Goal: Contribute content: Add original content to the website for others to see

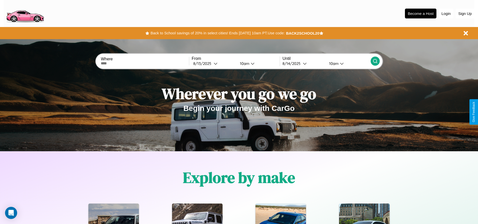
scroll to position [105, 0]
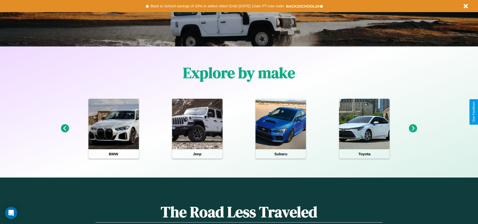
click at [413, 128] on icon at bounding box center [413, 128] width 8 height 8
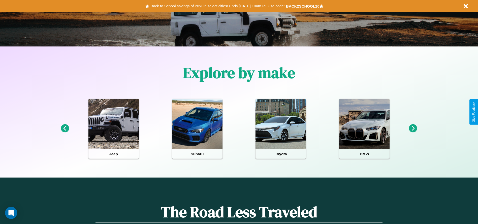
click at [413, 128] on icon at bounding box center [413, 128] width 8 height 8
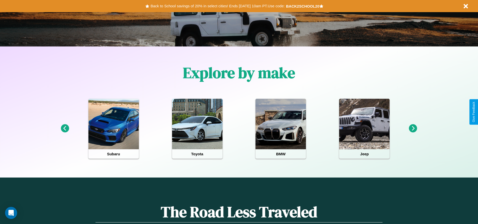
click at [65, 128] on icon at bounding box center [65, 128] width 8 height 8
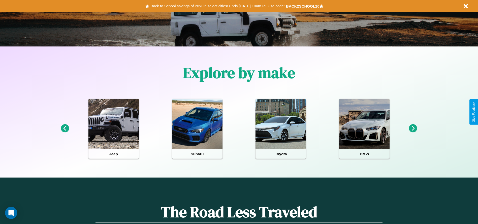
click at [413, 128] on icon at bounding box center [413, 128] width 8 height 8
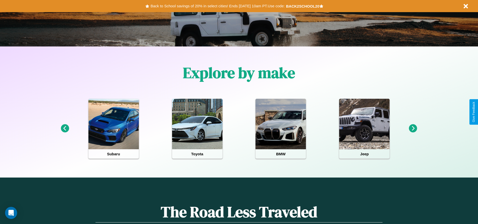
click at [413, 128] on icon at bounding box center [413, 128] width 8 height 8
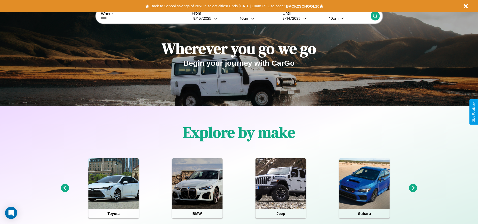
scroll to position [0, 0]
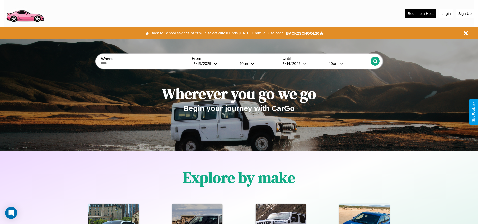
click at [446, 13] on button "Login" at bounding box center [446, 14] width 14 height 10
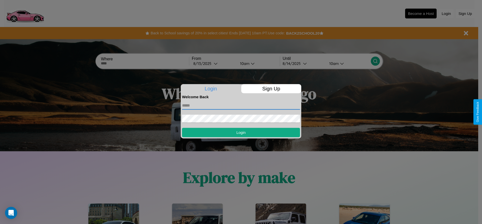
click at [241, 105] on input "text" at bounding box center [241, 105] width 118 height 8
type input "**********"
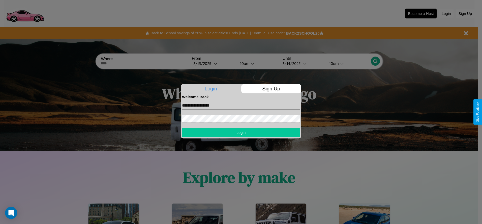
click at [241, 132] on button "Login" at bounding box center [241, 132] width 118 height 9
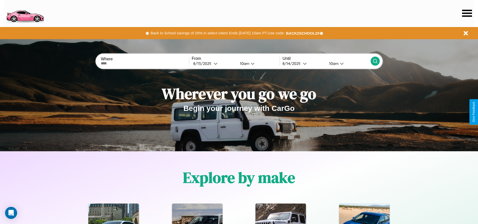
click at [467, 13] on icon at bounding box center [467, 13] width 10 height 7
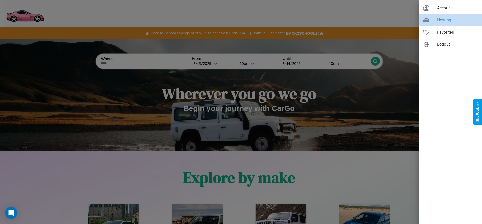
click at [450, 20] on span "Hosting" at bounding box center [457, 20] width 41 height 6
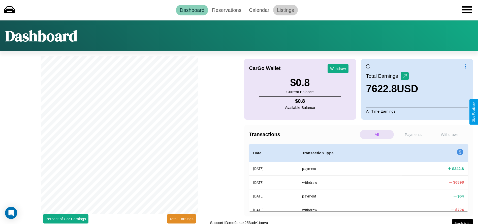
click at [285, 10] on link "Listings" at bounding box center [285, 10] width 25 height 11
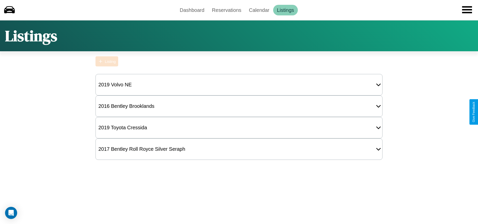
click at [107, 61] on div "Listing" at bounding box center [110, 61] width 11 height 4
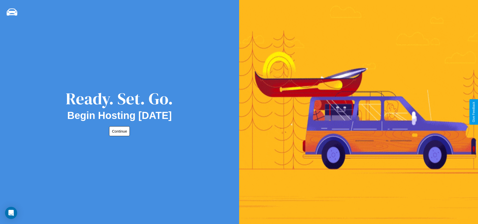
click at [118, 131] on button "Continue" at bounding box center [119, 131] width 21 height 10
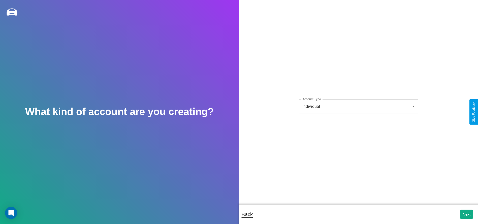
click at [358, 106] on body "**********" at bounding box center [239, 115] width 478 height 230
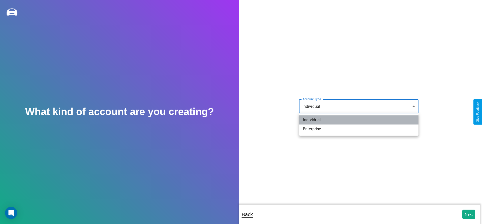
click at [359, 120] on li "Individual" at bounding box center [358, 119] width 119 height 9
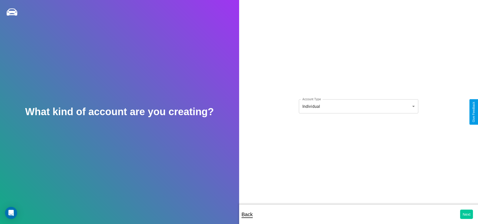
click at [466, 214] on button "Next" at bounding box center [466, 213] width 13 height 9
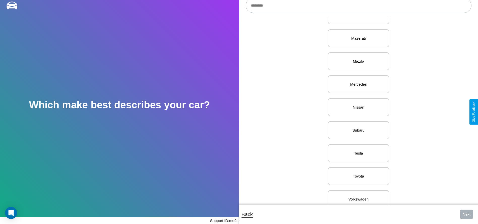
scroll to position [627, 0]
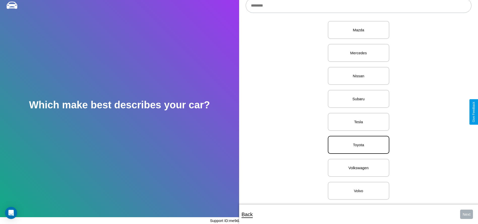
click at [357, 141] on p "Toyota" at bounding box center [358, 144] width 50 height 7
click at [466, 214] on button "Next" at bounding box center [466, 213] width 13 height 9
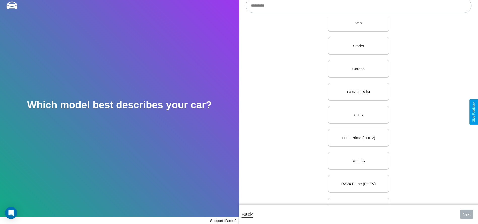
scroll to position [1109, 0]
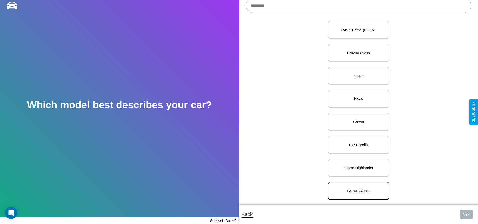
click at [357, 187] on p "Crown Signia" at bounding box center [358, 190] width 50 height 7
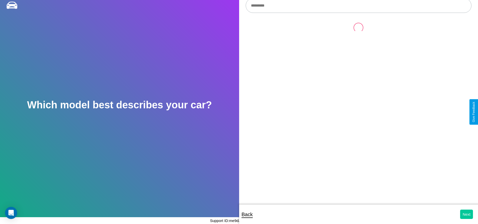
scroll to position [0, 0]
click at [466, 214] on button "Next" at bounding box center [466, 213] width 13 height 9
select select "*****"
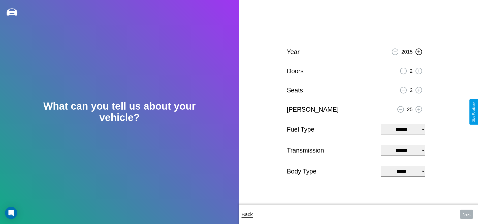
click at [419, 51] on icon at bounding box center [419, 51] width 3 height 3
click at [419, 70] on icon at bounding box center [419, 70] width 3 height 3
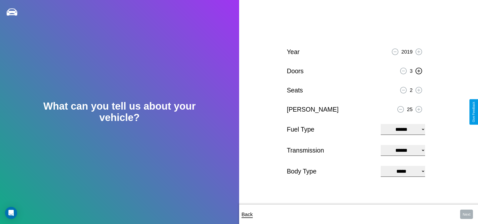
click at [419, 70] on icon at bounding box center [419, 70] width 3 height 3
click at [419, 89] on icon at bounding box center [419, 89] width 3 height 3
click at [419, 108] on icon at bounding box center [419, 109] width 3 height 3
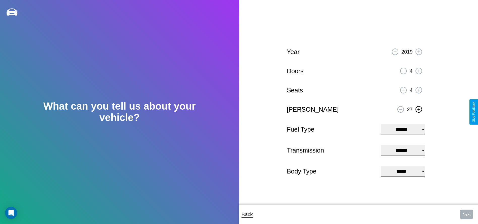
click at [419, 108] on icon at bounding box center [419, 109] width 3 height 3
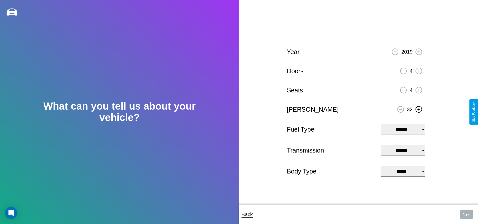
click at [419, 108] on icon at bounding box center [419, 109] width 3 height 3
click at [403, 129] on select "**********" at bounding box center [403, 129] width 44 height 11
select select "********"
click at [403, 150] on select "****** ********* ******" at bounding box center [403, 150] width 44 height 11
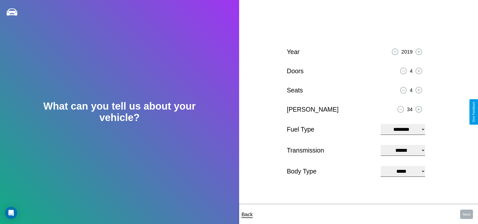
select select "******"
click at [403, 171] on select "**********" at bounding box center [403, 171] width 44 height 11
select select "*********"
click at [466, 214] on button "Next" at bounding box center [466, 213] width 13 height 9
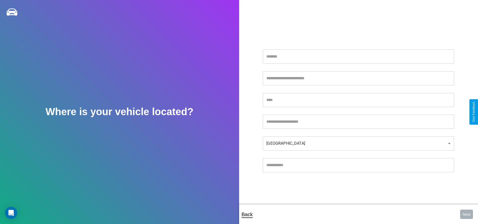
click at [358, 56] on input "text" at bounding box center [358, 56] width 191 height 14
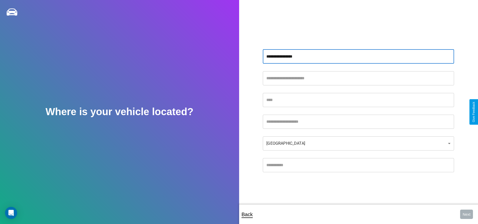
type input "**********"
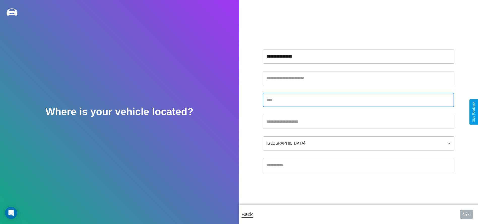
click at [358, 100] on input "text" at bounding box center [358, 100] width 191 height 14
type input "*********"
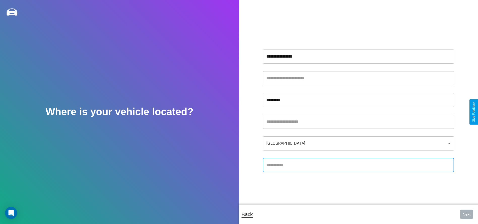
click at [358, 165] on input "text" at bounding box center [358, 165] width 191 height 14
type input "*****"
click at [358, 143] on body "**********" at bounding box center [239, 115] width 478 height 230
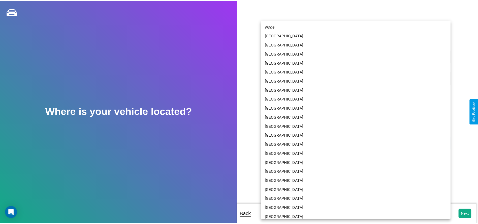
scroll to position [13, 0]
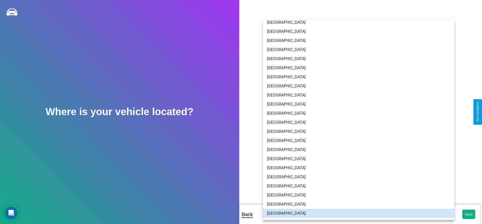
click at [357, 131] on li "[GEOGRAPHIC_DATA]" at bounding box center [358, 131] width 191 height 9
type input "*****"
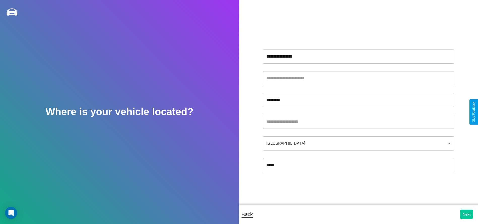
click at [466, 214] on button "Next" at bounding box center [466, 213] width 13 height 9
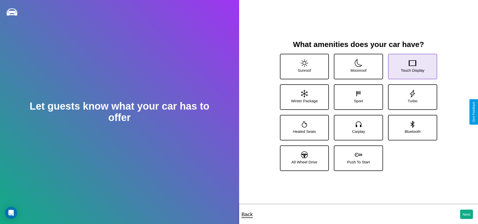
click at [409, 65] on icon at bounding box center [413, 63] width 8 height 8
click at [357, 95] on icon at bounding box center [359, 94] width 8 height 8
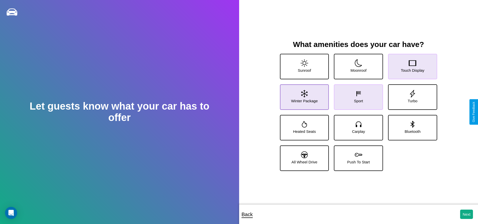
click at [304, 95] on icon at bounding box center [304, 94] width 7 height 8
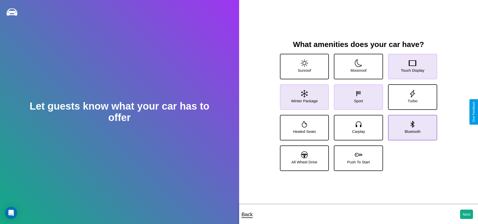
click at [409, 125] on icon at bounding box center [413, 124] width 8 height 8
click at [357, 95] on icon at bounding box center [359, 94] width 8 height 8
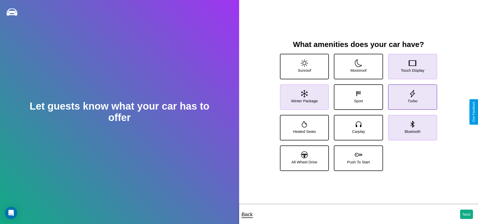
click at [409, 95] on icon at bounding box center [413, 94] width 8 height 8
click at [409, 65] on icon at bounding box center [413, 63] width 8 height 8
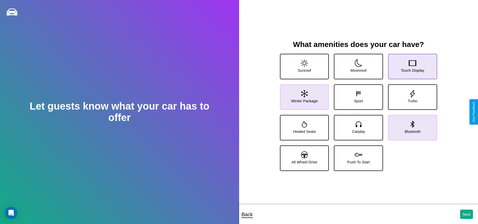
click at [409, 65] on icon at bounding box center [413, 63] width 8 height 8
click at [466, 214] on button "Next" at bounding box center [466, 213] width 13 height 9
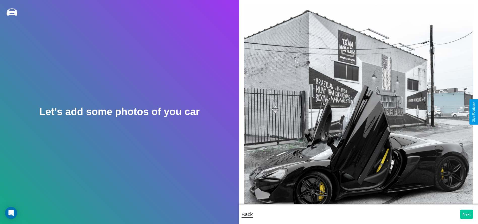
click at [466, 214] on button "Next" at bounding box center [466, 213] width 13 height 9
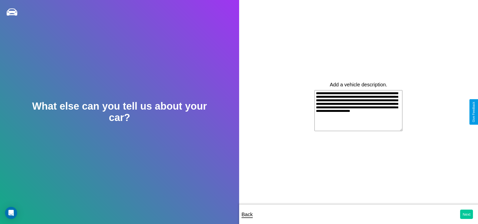
type textarea "**********"
click at [466, 214] on button "Next" at bounding box center [466, 213] width 13 height 9
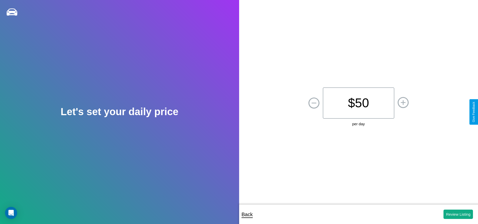
click at [358, 103] on p "$ 50" at bounding box center [359, 102] width 72 height 31
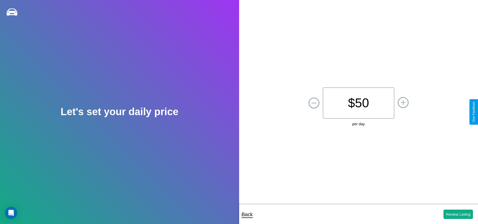
click at [358, 103] on p "$ 50" at bounding box center [359, 102] width 72 height 31
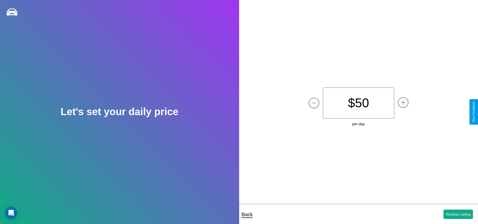
click at [358, 103] on p "$ 50" at bounding box center [359, 102] width 72 height 31
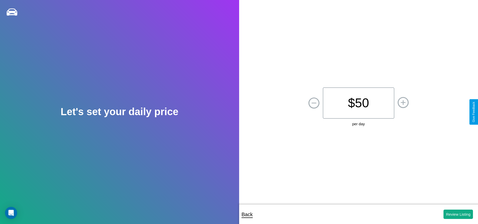
click at [358, 103] on p "$ 50" at bounding box center [359, 102] width 72 height 31
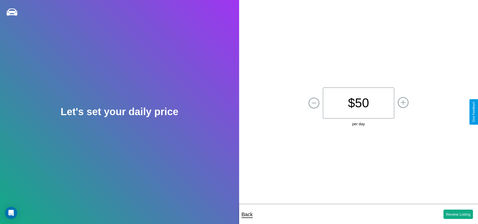
click at [358, 103] on p "$ 50" at bounding box center [359, 102] width 72 height 31
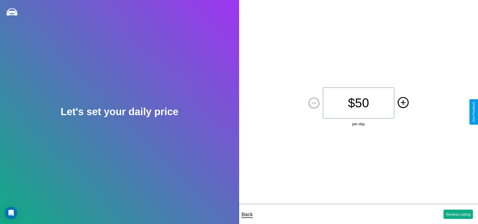
click at [403, 103] on icon at bounding box center [403, 102] width 5 height 5
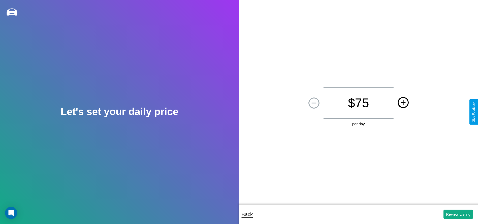
click at [403, 103] on icon at bounding box center [403, 102] width 5 height 5
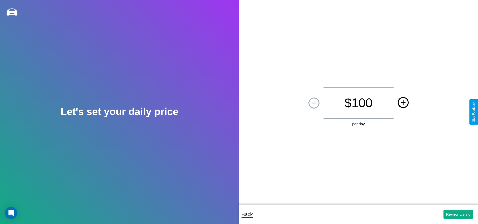
click at [403, 103] on icon at bounding box center [403, 102] width 5 height 5
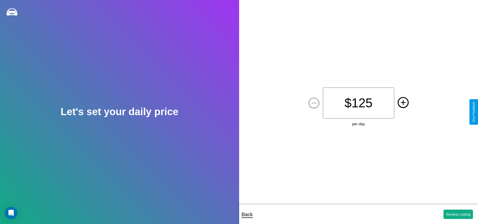
click at [403, 103] on icon at bounding box center [403, 102] width 5 height 5
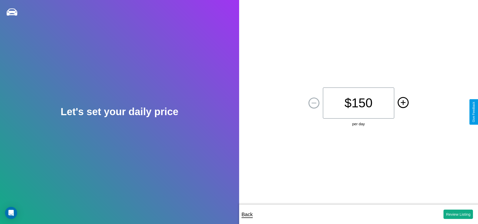
click at [403, 103] on icon at bounding box center [403, 102] width 5 height 5
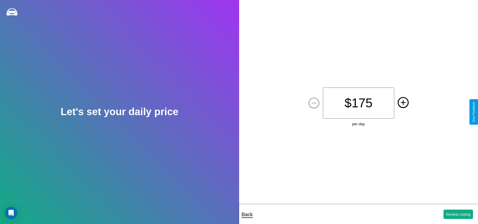
click at [403, 103] on icon at bounding box center [403, 102] width 5 height 5
click at [458, 214] on button "Review Listing" at bounding box center [458, 213] width 29 height 9
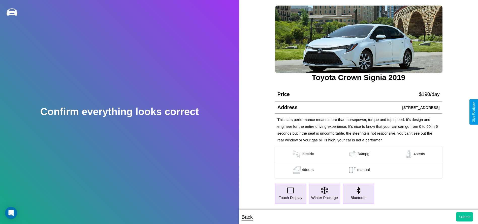
click at [464, 216] on button "Submit" at bounding box center [464, 216] width 17 height 9
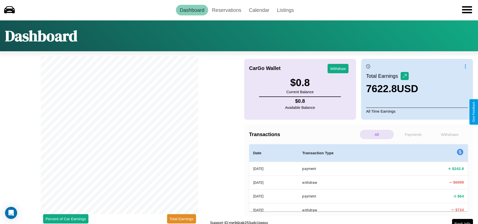
scroll to position [4, 0]
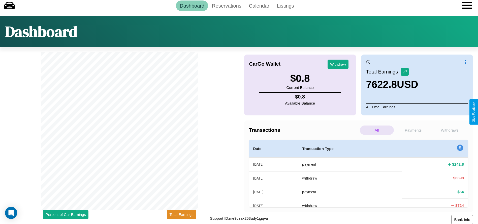
click at [462, 219] on button "Bank Info" at bounding box center [462, 219] width 21 height 10
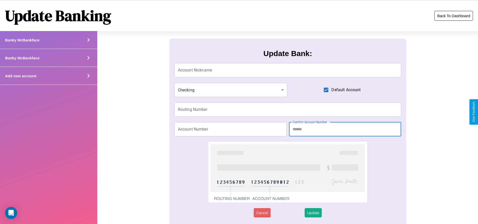
click at [454, 16] on button "Back To Dashboard" at bounding box center [453, 16] width 39 height 10
